Goal: Task Accomplishment & Management: Use online tool/utility

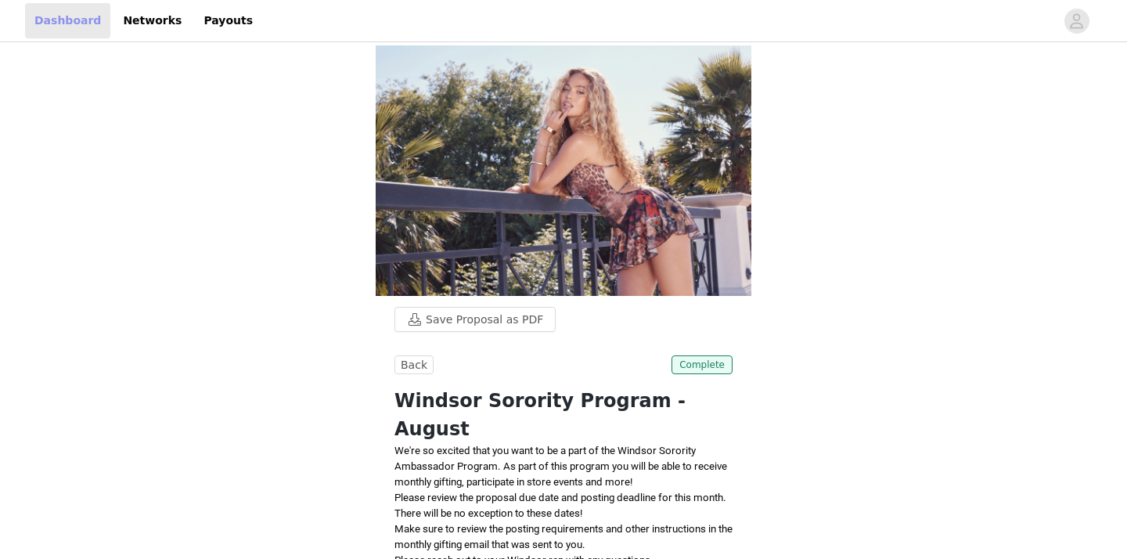
click at [62, 20] on link "Dashboard" at bounding box center [67, 20] width 85 height 35
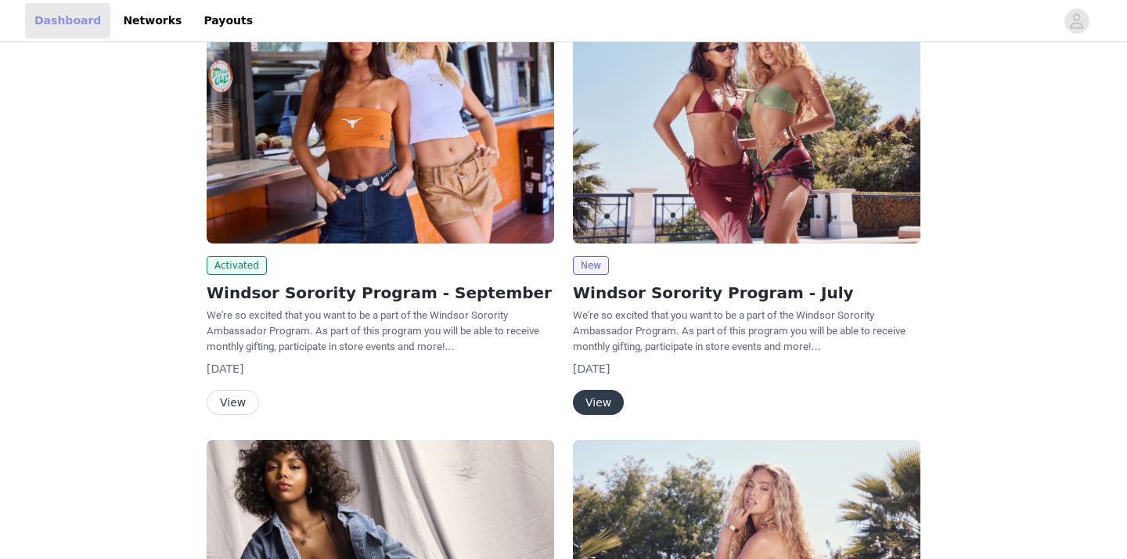
scroll to position [150, 0]
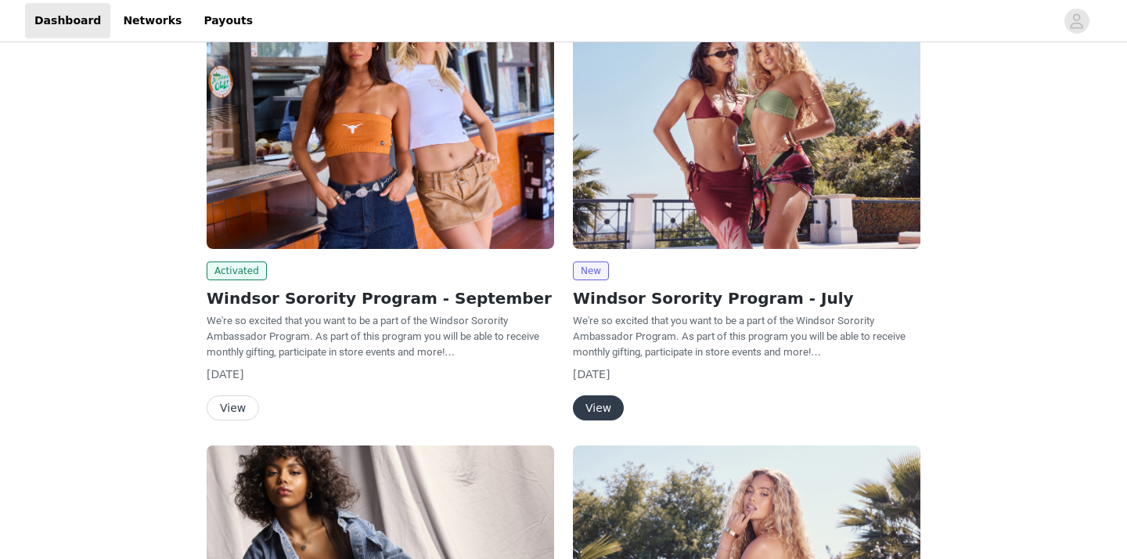
click at [231, 398] on button "View" at bounding box center [233, 407] width 52 height 25
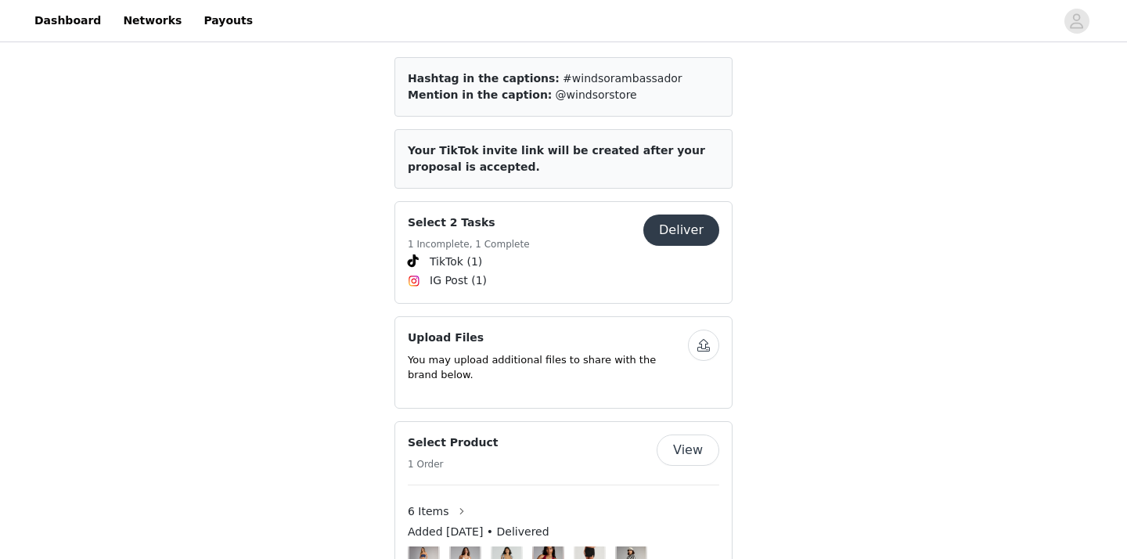
scroll to position [761, 0]
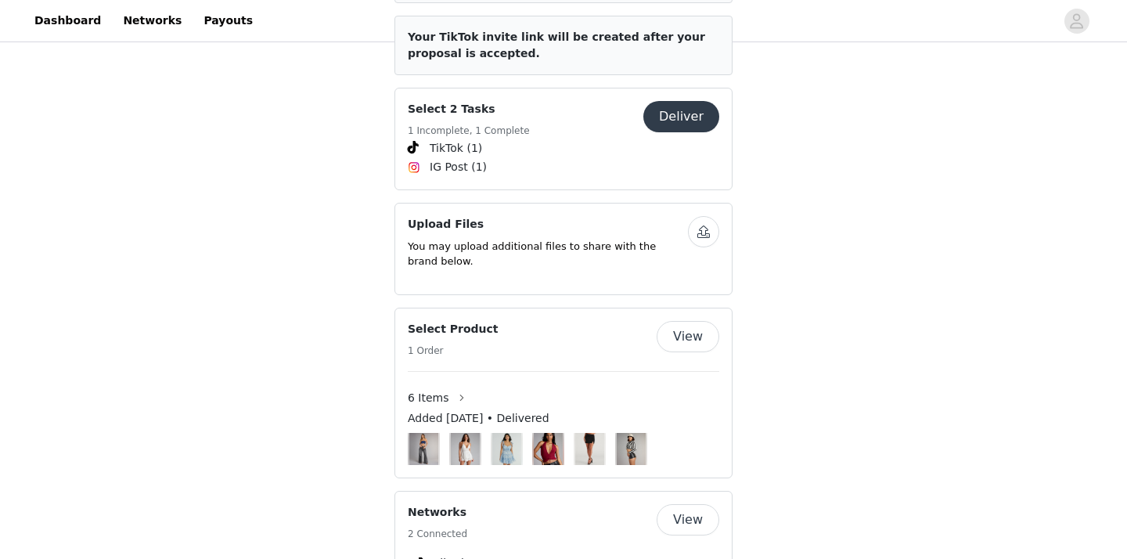
click at [473, 88] on div "Select 2 Tasks 1 Incomplete, 1 Complete Deliver TikTok (1) IG Post (1)" at bounding box center [563, 139] width 338 height 103
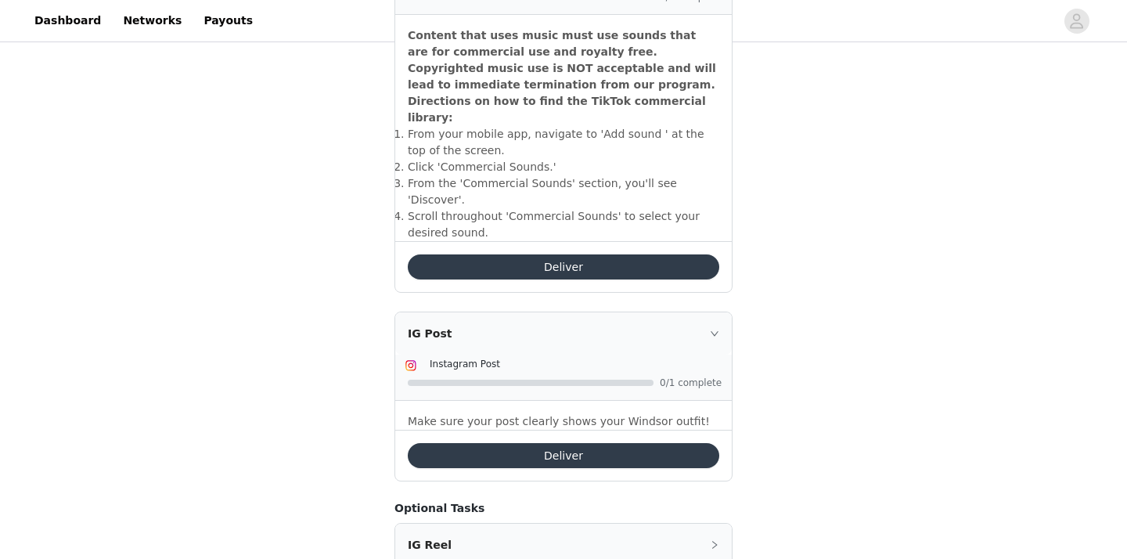
scroll to position [609, 0]
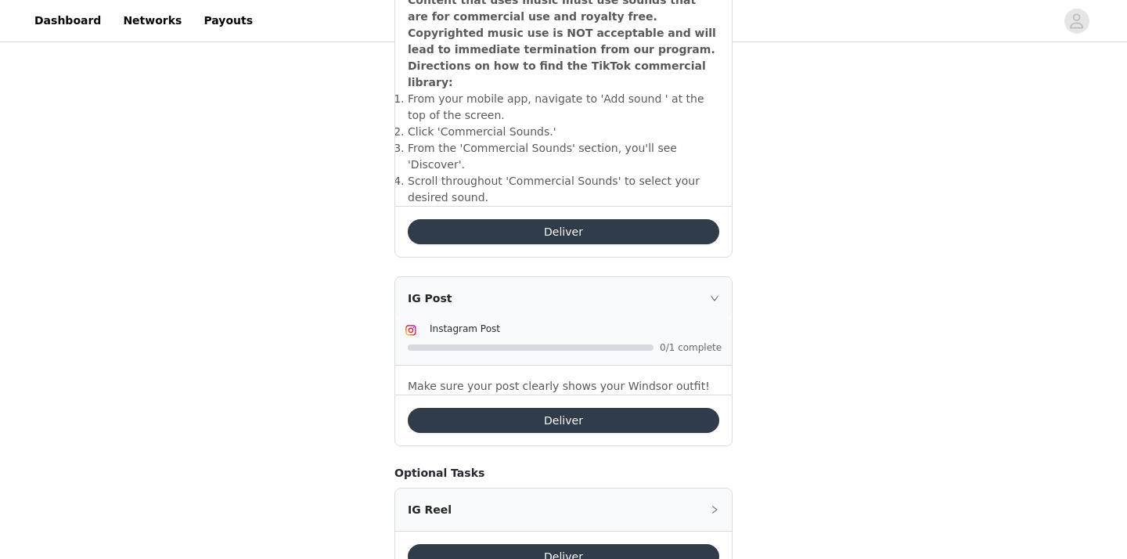
click at [529, 408] on button "Deliver" at bounding box center [563, 420] width 311 height 25
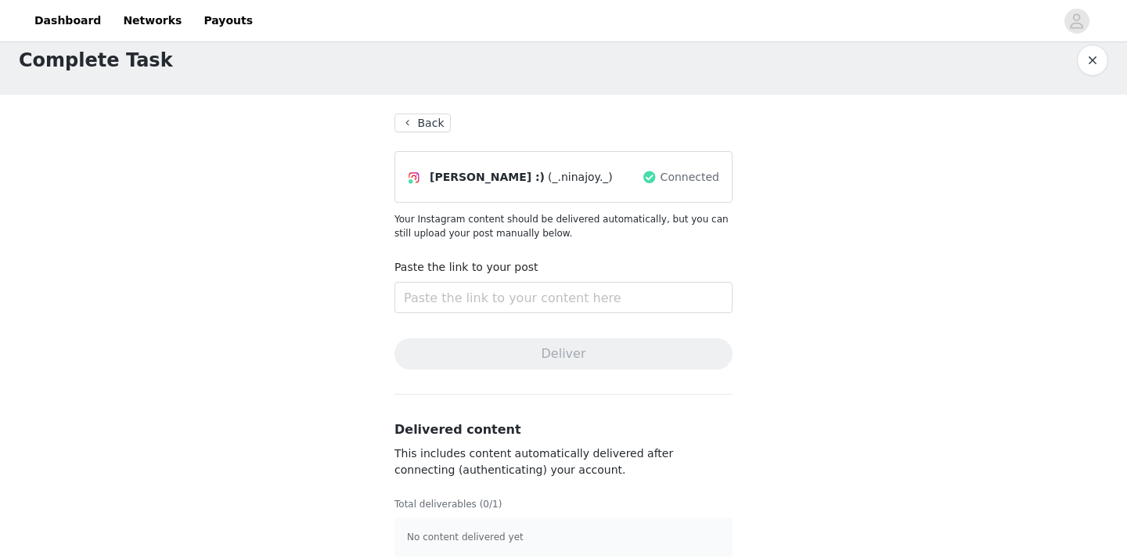
scroll to position [19, 0]
click at [542, 298] on input "text" at bounding box center [563, 298] width 338 height 31
paste input "[URL][DOMAIN_NAME]"
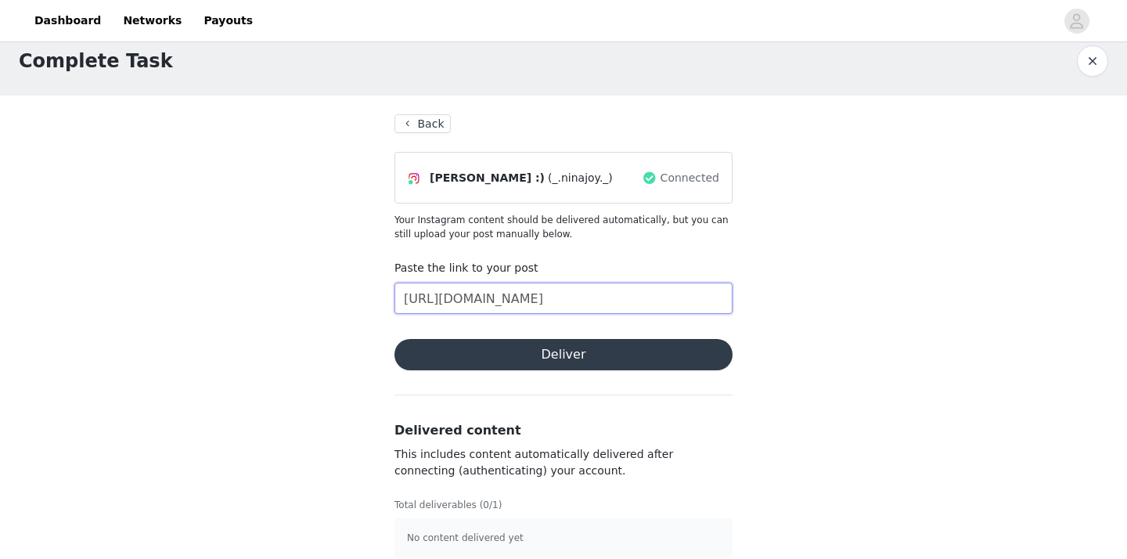
scroll to position [0, 91]
type input "[URL][DOMAIN_NAME]"
click at [592, 358] on button "Deliver" at bounding box center [563, 354] width 338 height 31
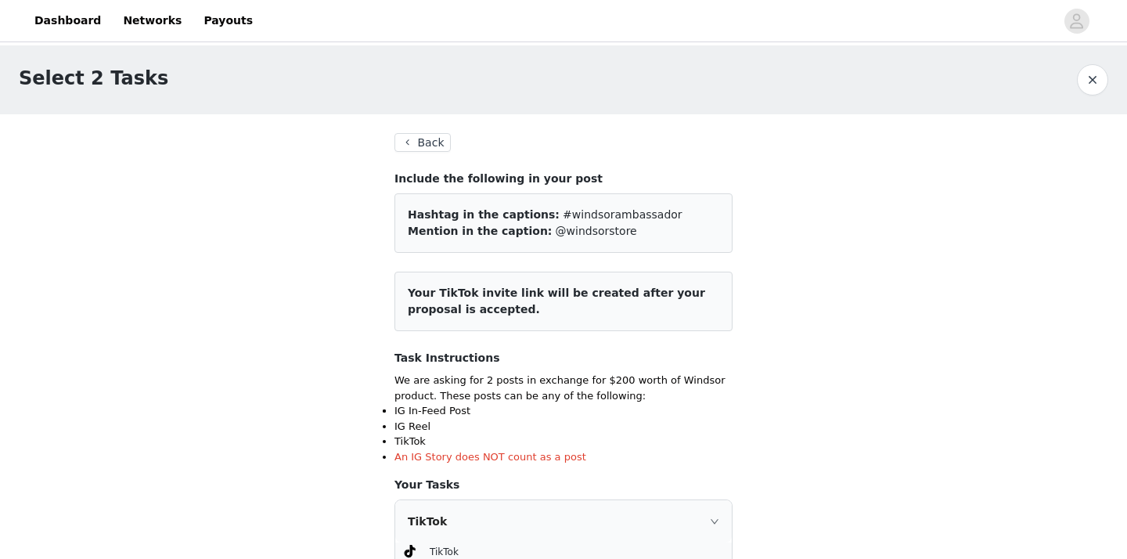
click at [412, 142] on button "Back" at bounding box center [422, 142] width 56 height 19
